Goal: Navigation & Orientation: Find specific page/section

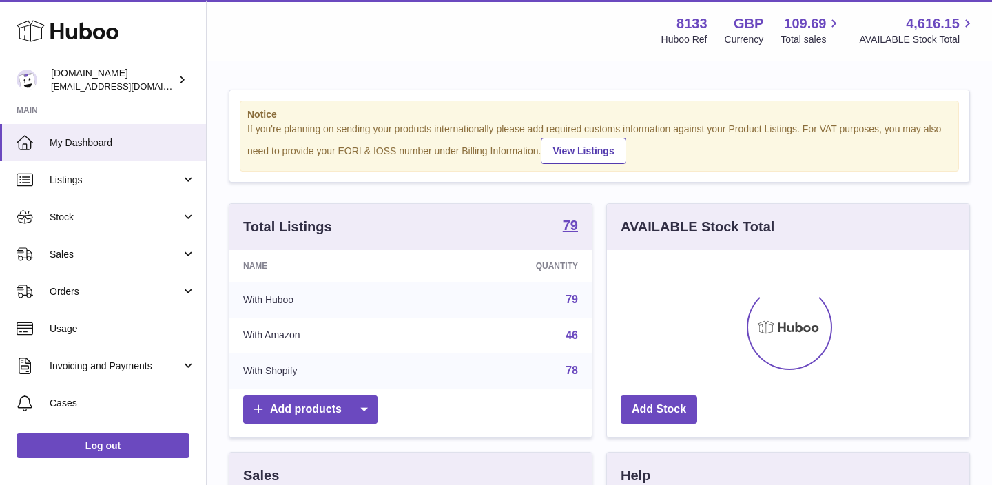
scroll to position [215, 362]
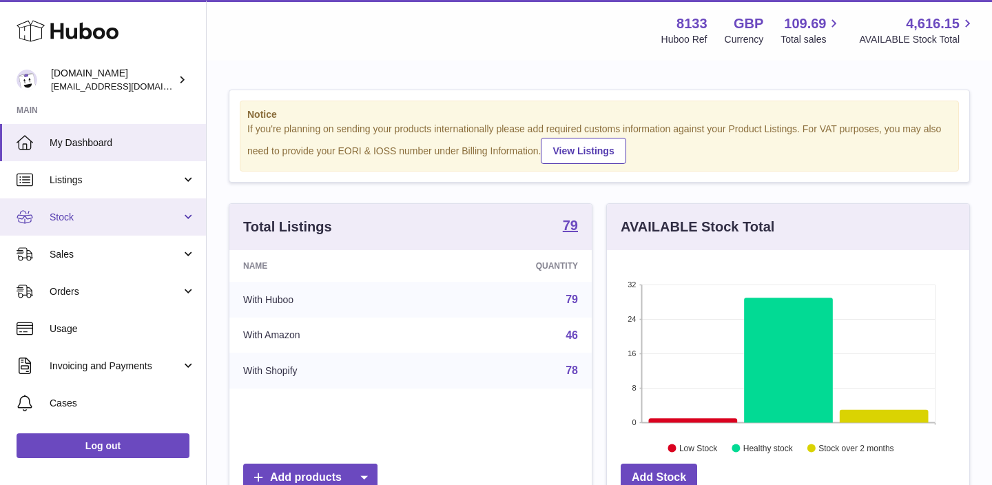
click at [158, 225] on link "Stock" at bounding box center [103, 216] width 206 height 37
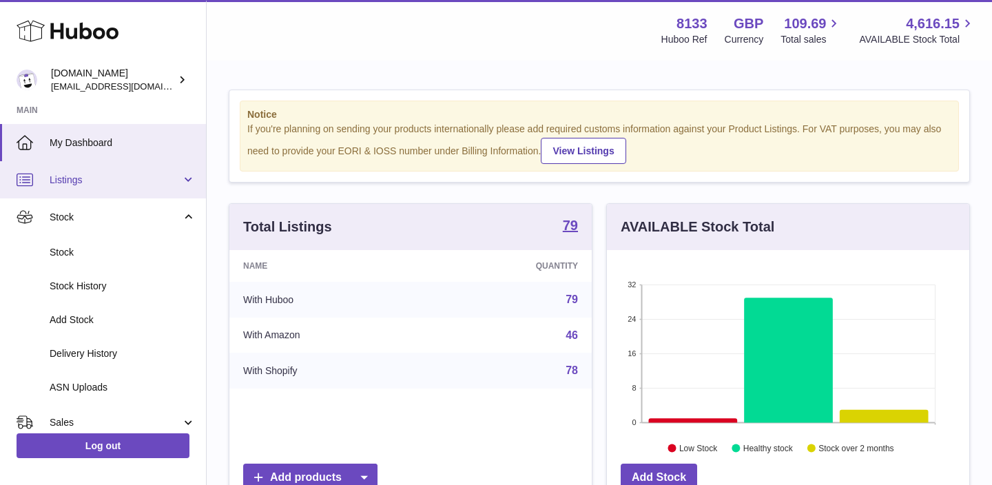
click at [157, 186] on span "Listings" at bounding box center [116, 180] width 132 height 13
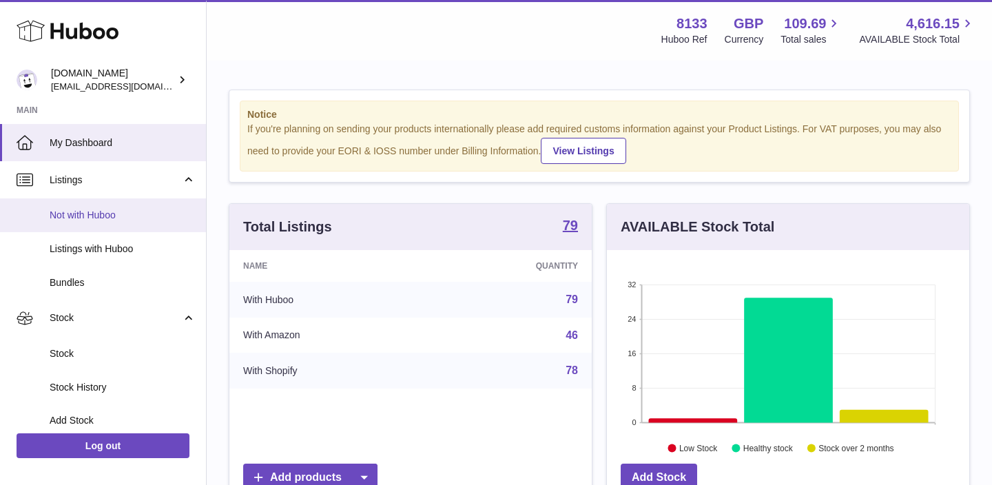
click at [105, 219] on span "Not with Huboo" at bounding box center [123, 215] width 146 height 13
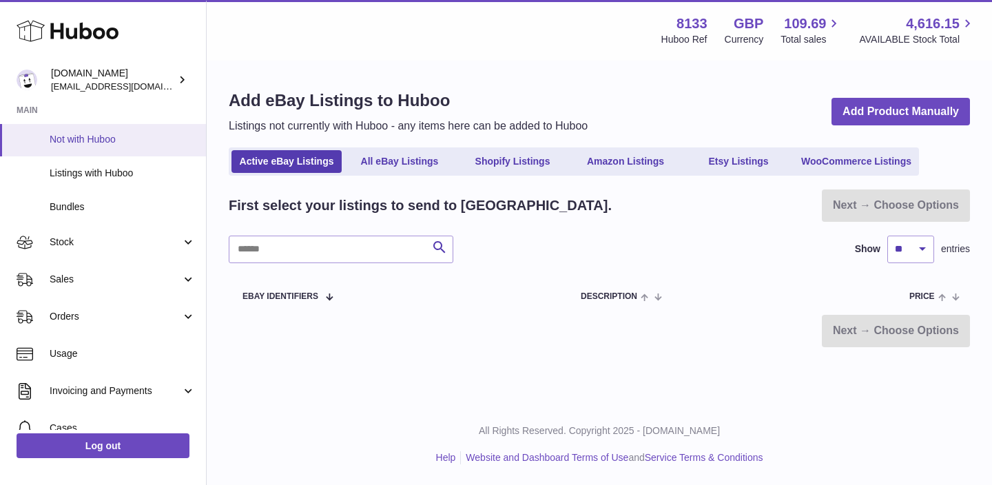
scroll to position [78, 0]
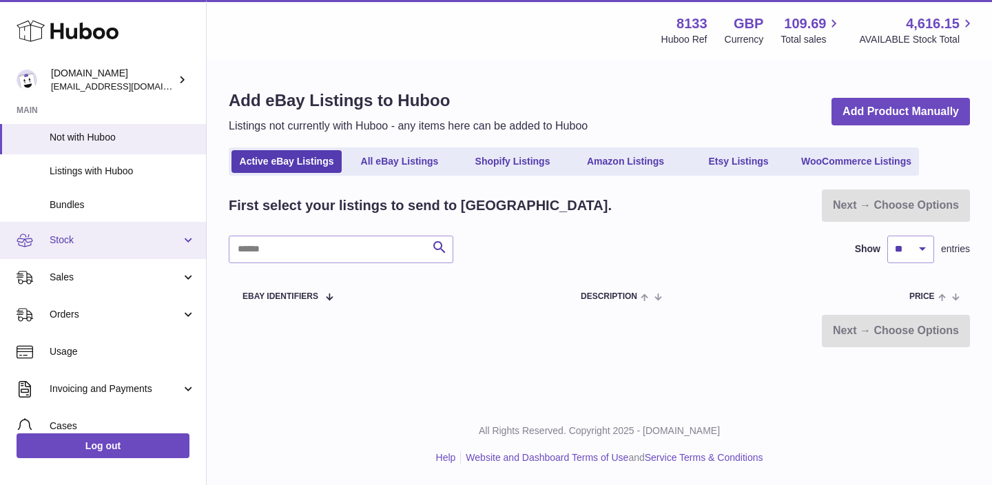
click at [104, 248] on link "Stock" at bounding box center [103, 240] width 206 height 37
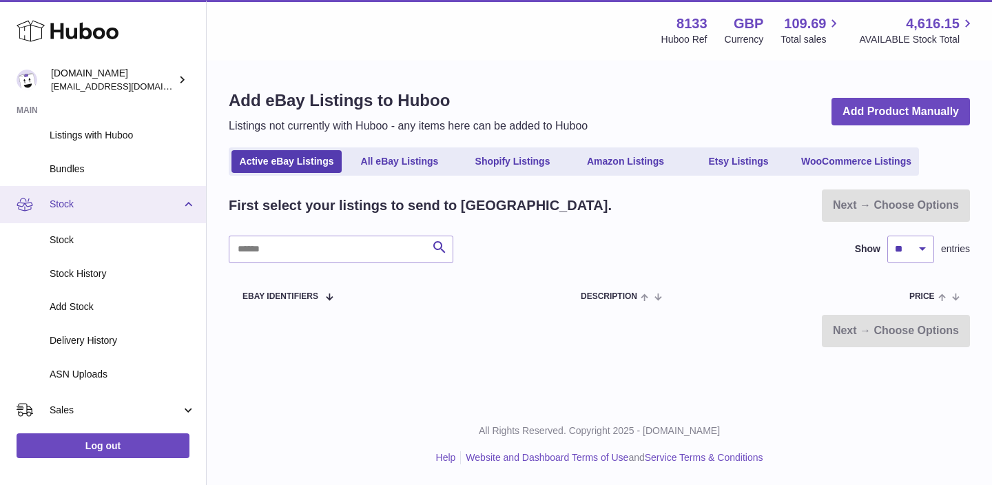
scroll to position [114, 0]
click at [108, 209] on span "Stock" at bounding box center [116, 203] width 132 height 13
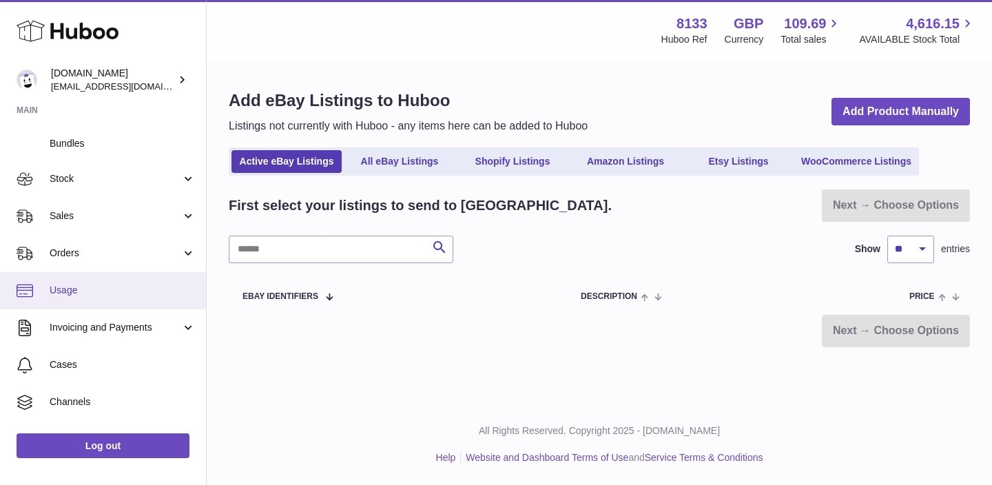
scroll to position [0, 0]
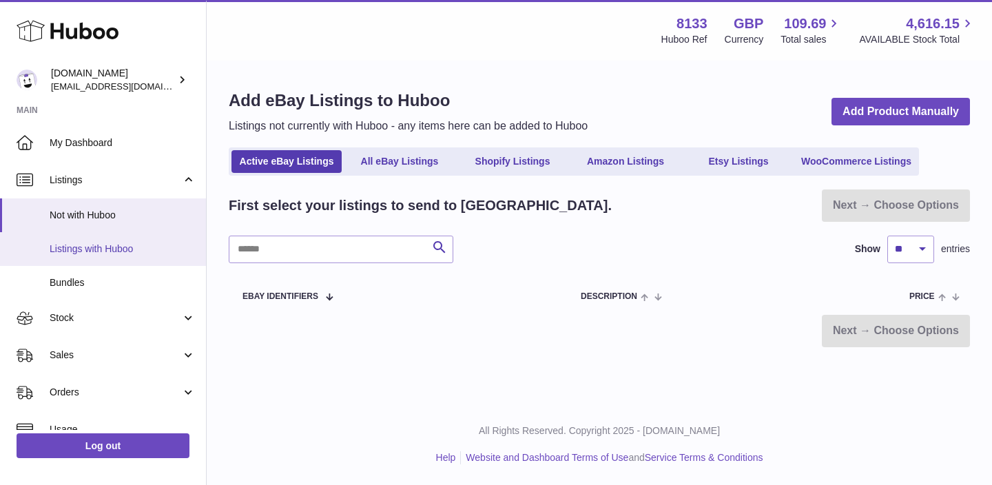
click at [92, 256] on link "Listings with Huboo" at bounding box center [103, 249] width 206 height 34
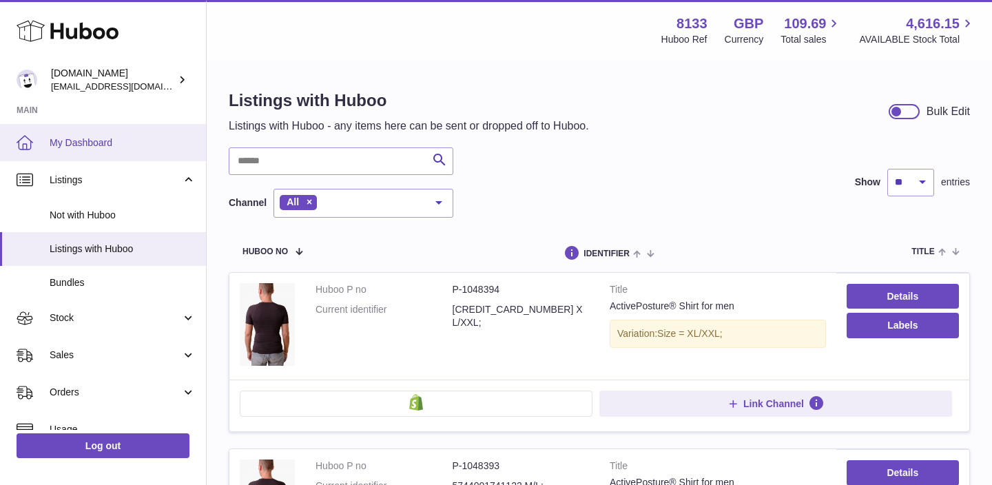
click at [84, 135] on link "My Dashboard" at bounding box center [103, 142] width 206 height 37
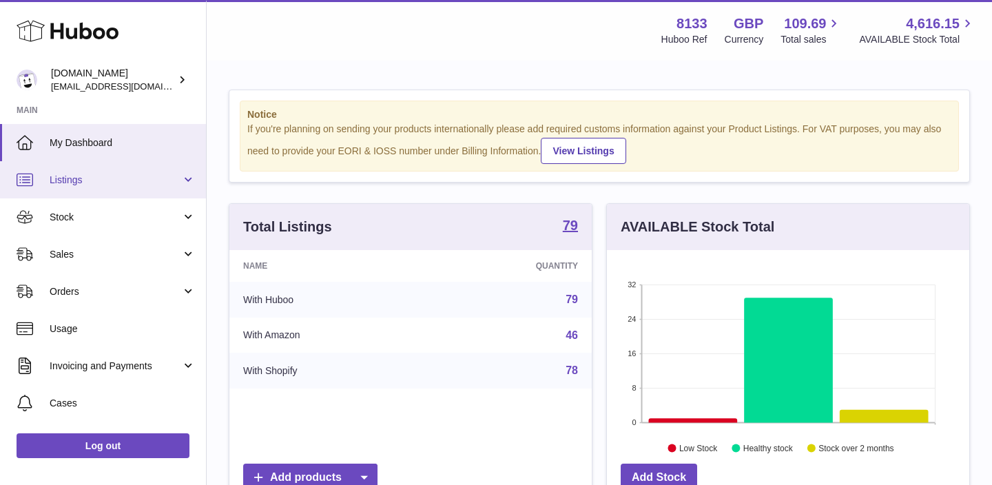
click at [140, 181] on span "Listings" at bounding box center [116, 180] width 132 height 13
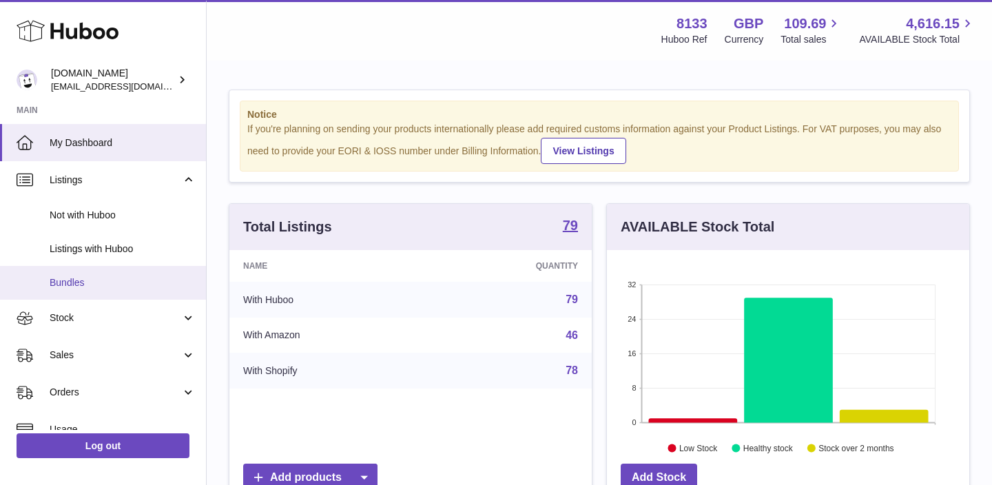
click at [83, 275] on link "Bundles" at bounding box center [103, 283] width 206 height 34
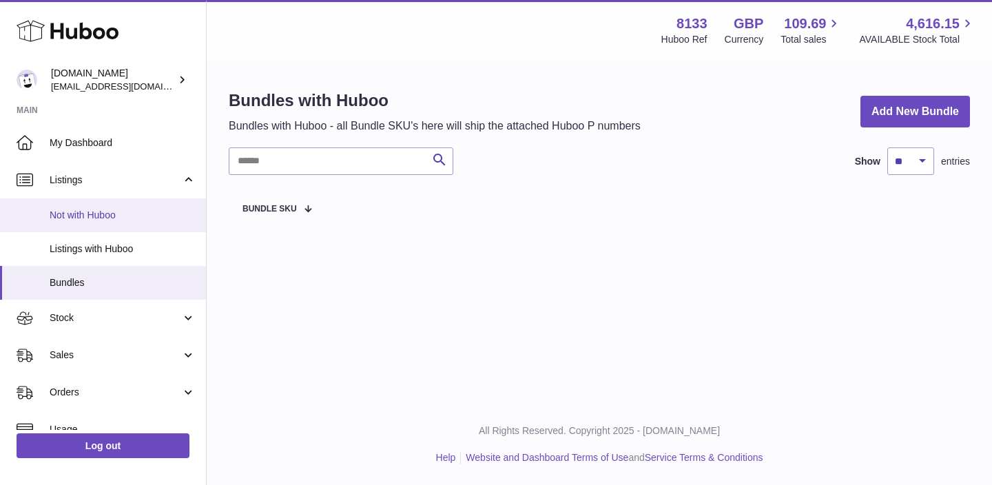
click at [110, 206] on link "Not with Huboo" at bounding box center [103, 215] width 206 height 34
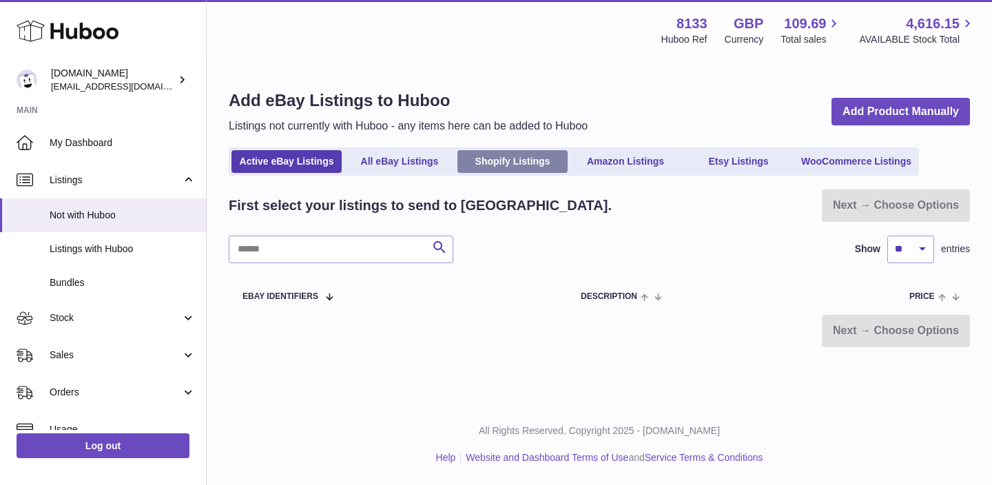
click at [505, 171] on link "Shopify Listings" at bounding box center [512, 161] width 110 height 23
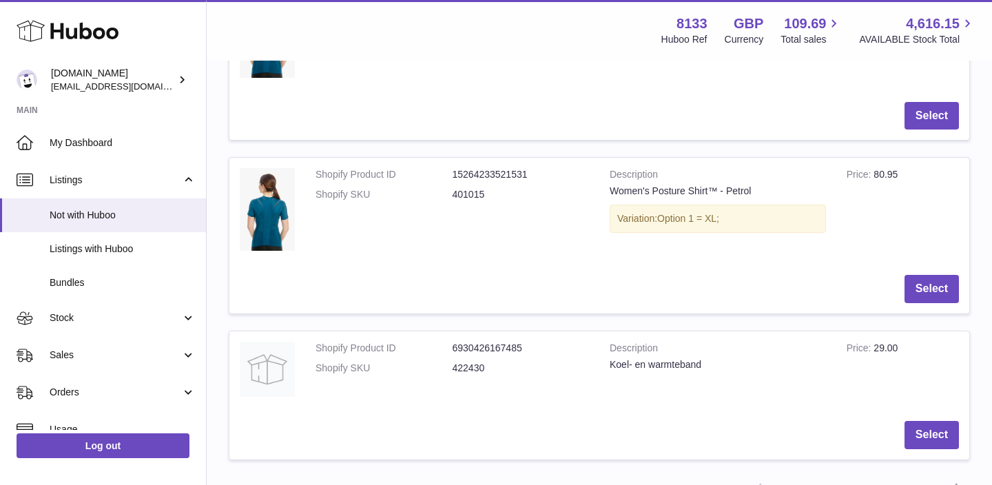
scroll to position [1621, 0]
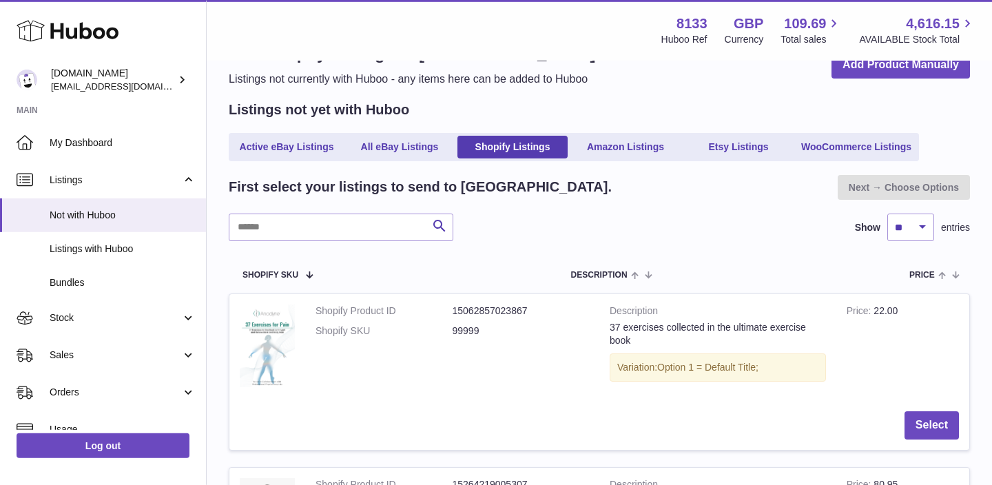
scroll to position [0, 0]
